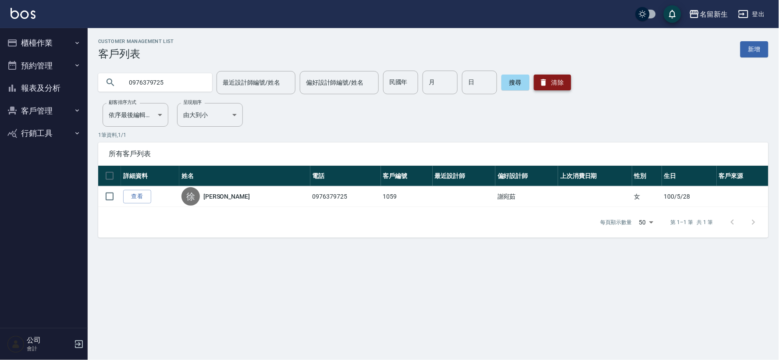
click at [541, 74] on button "清除" at bounding box center [552, 82] width 37 height 16
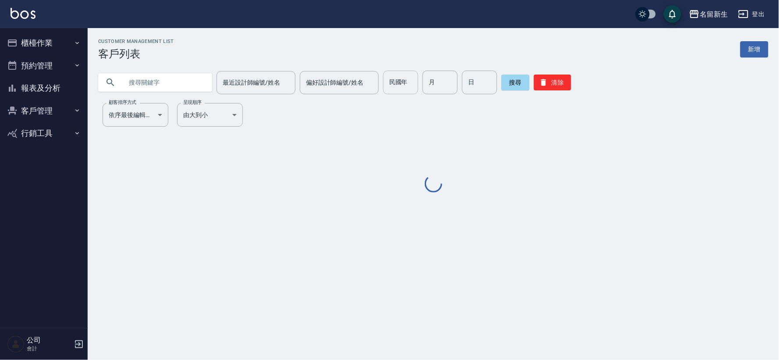
click at [387, 82] on input "民國年" at bounding box center [400, 83] width 35 height 24
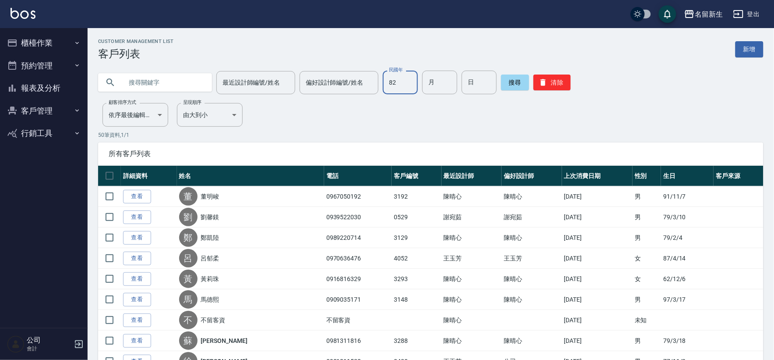
type input "82"
type input "08"
type input "17"
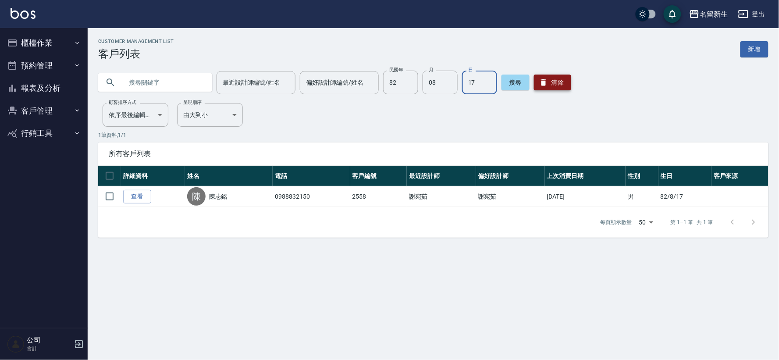
click at [544, 82] on icon "button" at bounding box center [543, 82] width 9 height 9
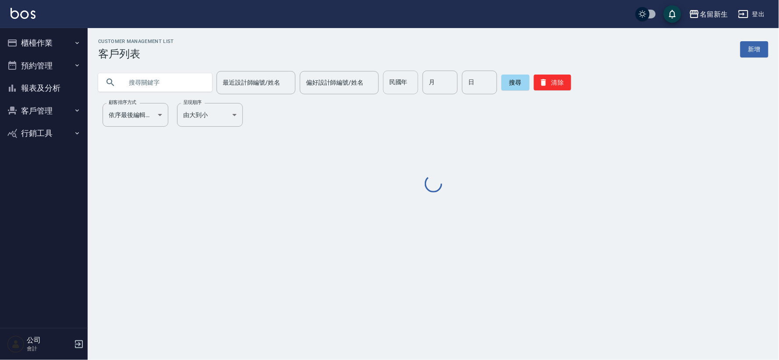
click at [406, 79] on input "民國年" at bounding box center [400, 83] width 35 height 24
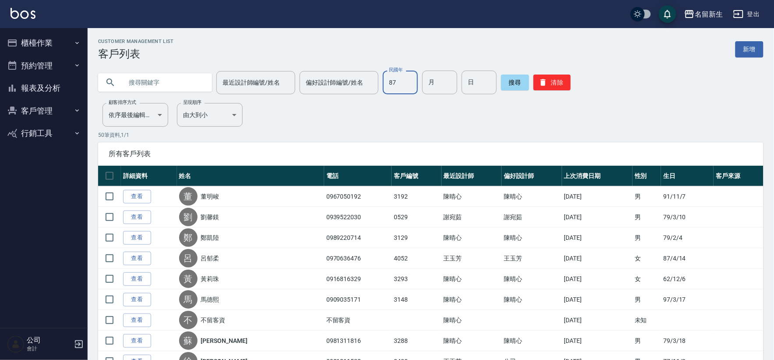
type input "87"
type input "07"
type input "25"
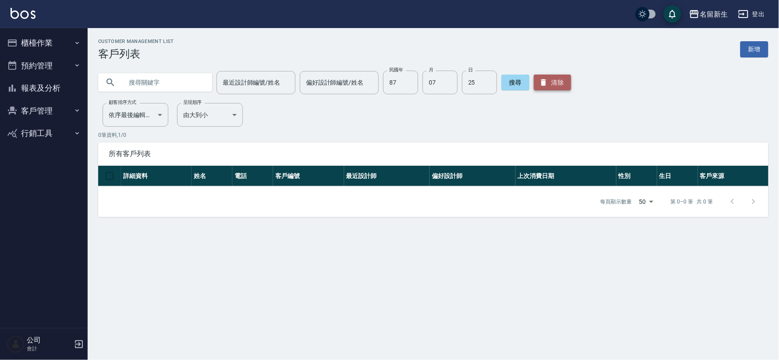
click at [554, 82] on button "清除" at bounding box center [552, 82] width 37 height 16
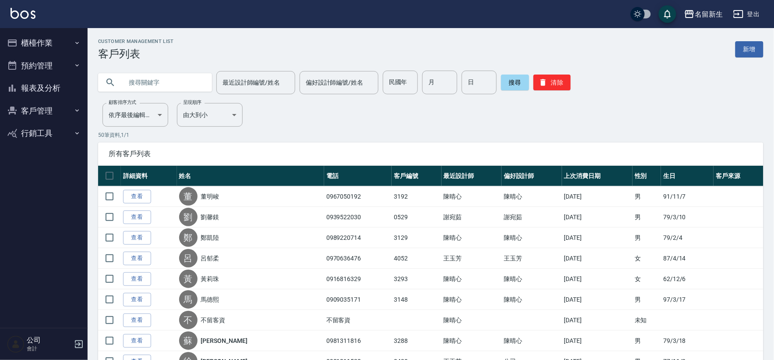
click at [187, 88] on input "text" at bounding box center [164, 83] width 82 height 24
drag, startPoint x: 383, startPoint y: 75, endPoint x: 383, endPoint y: 45, distance: 30.2
click at [383, 75] on input "民國年" at bounding box center [400, 83] width 35 height 24
type input "87"
type input "07"
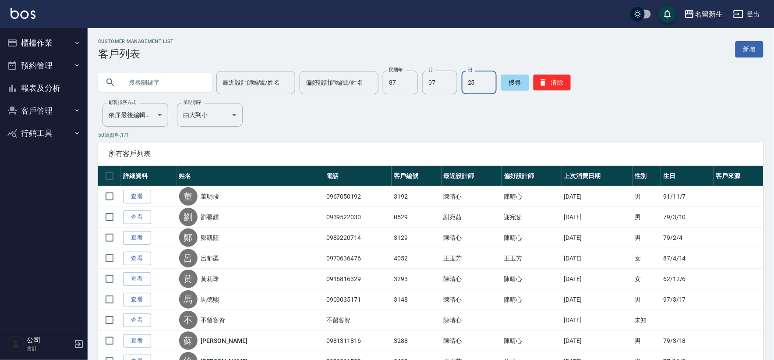
type input "25"
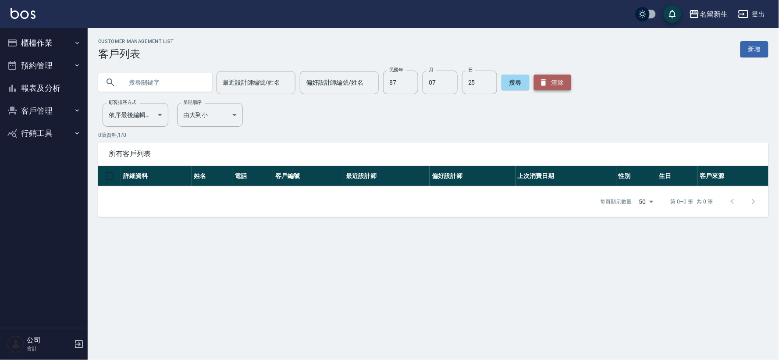
click at [553, 78] on button "清除" at bounding box center [552, 82] width 37 height 16
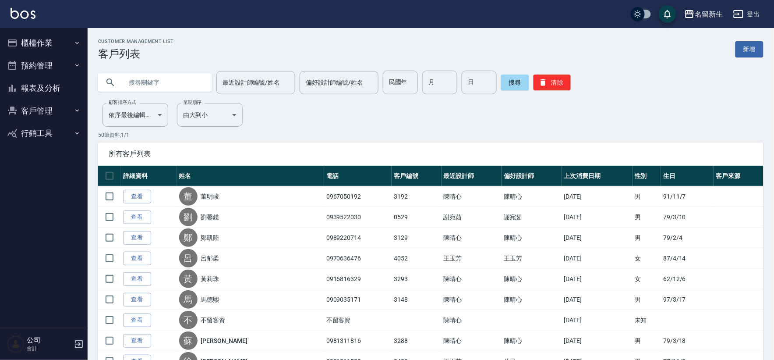
click at [150, 87] on input "text" at bounding box center [164, 83] width 82 height 24
type input "0979256603"
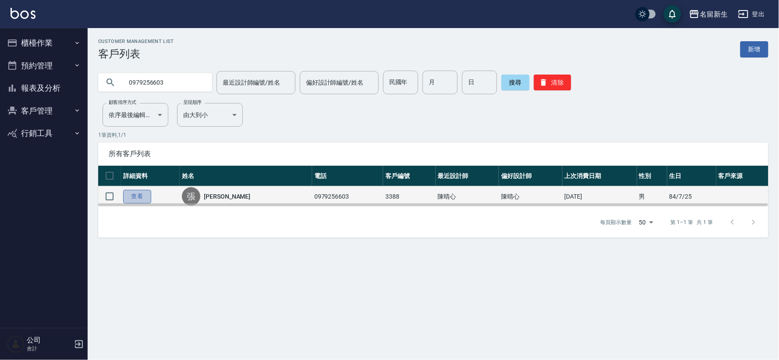
click at [141, 195] on link "查看" at bounding box center [137, 197] width 28 height 14
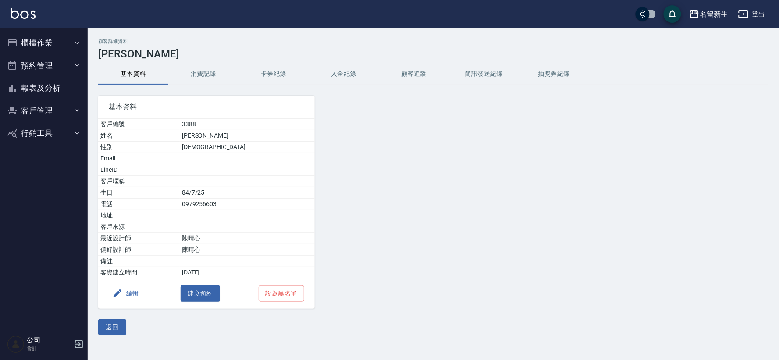
click at [128, 298] on button "編輯" at bounding box center [126, 293] width 34 height 16
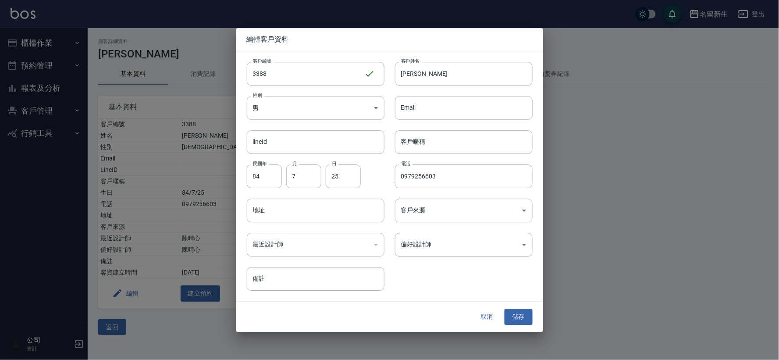
click at [246, 180] on div "民國年 84 民國年 月 7 月 日 25 日" at bounding box center [310, 171] width 148 height 34
click at [254, 176] on input "84" at bounding box center [264, 176] width 35 height 24
type input "7"
type input "87"
click at [522, 319] on button "儲存" at bounding box center [518, 317] width 28 height 16
